Goal: Use online tool/utility

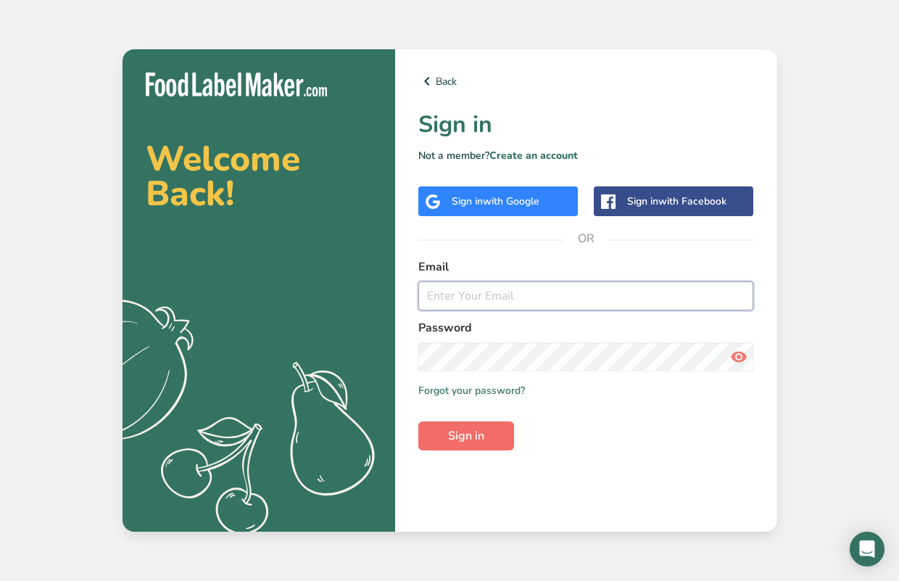
type input "[EMAIL_ADDRESS][DOMAIN_NAME]"
click at [481, 428] on span "Sign in" at bounding box center [466, 435] width 36 height 17
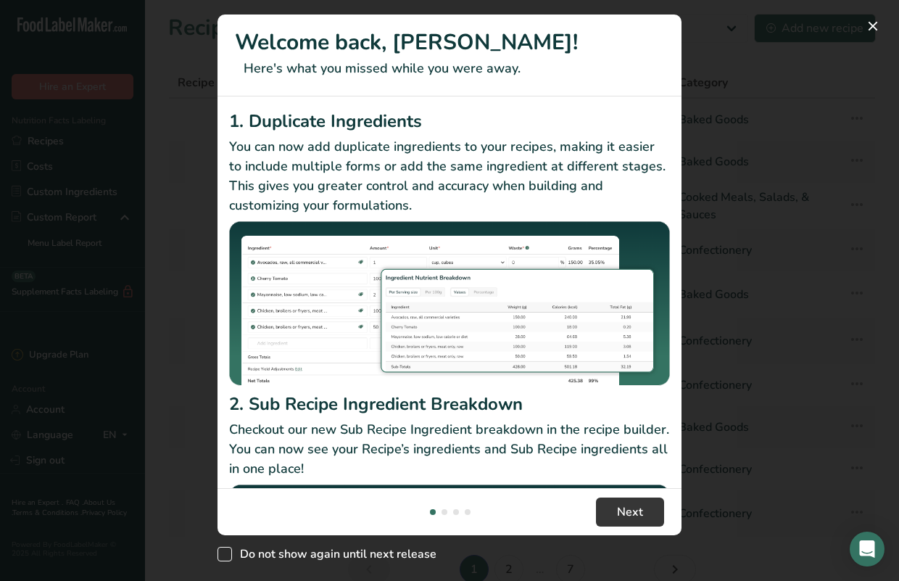
click at [226, 553] on span "New Features" at bounding box center [225, 554] width 15 height 15
click at [226, 553] on input "Do not show again until next release" at bounding box center [222, 554] width 9 height 9
checkbox input "true"
click at [644, 519] on button "Next" at bounding box center [630, 512] width 68 height 29
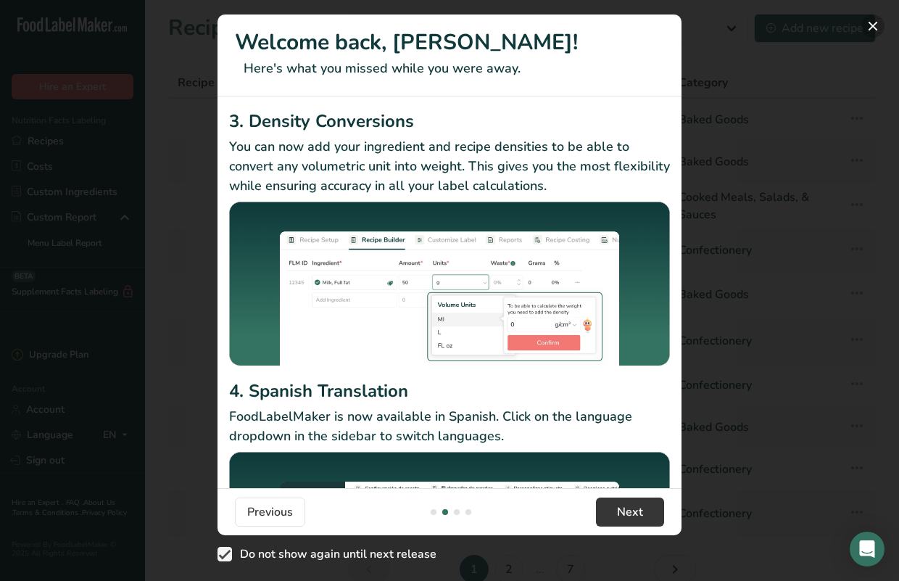
click at [871, 27] on button "New Features" at bounding box center [873, 26] width 23 height 23
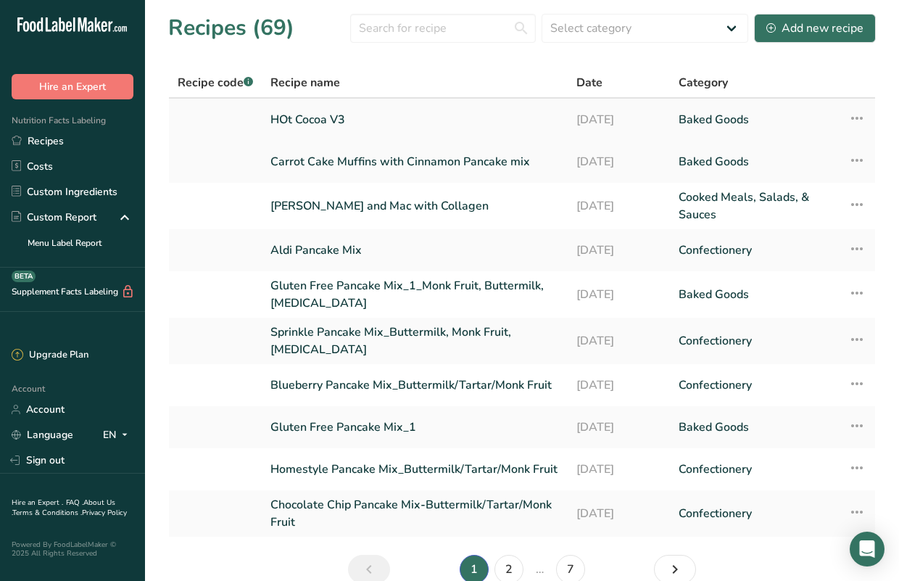
click at [331, 125] on link "HOt Cocoa V3" at bounding box center [415, 119] width 289 height 30
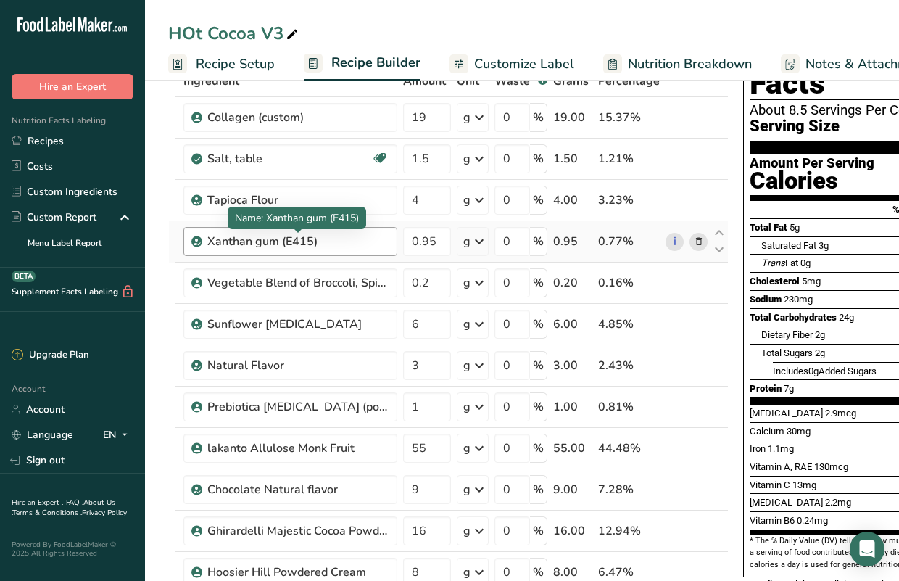
scroll to position [91, 0]
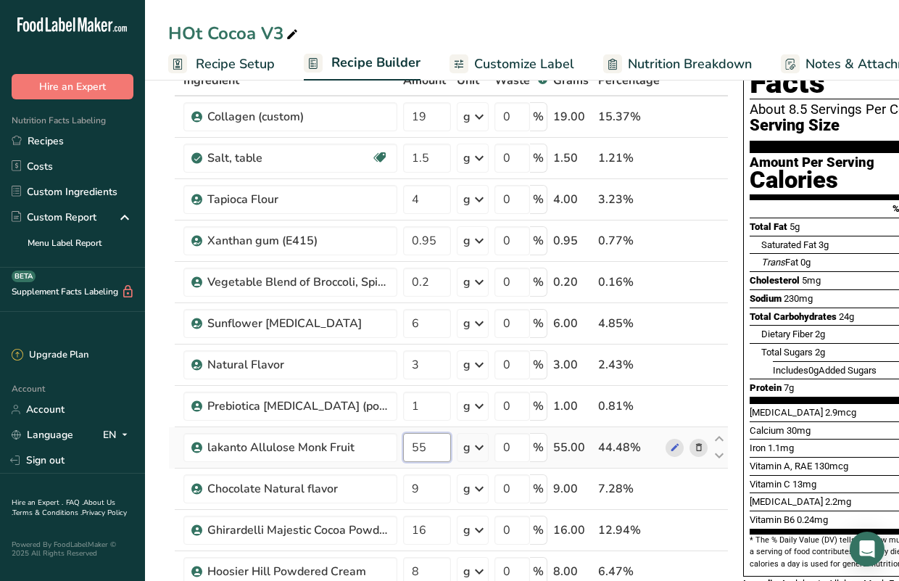
click at [442, 448] on input "55" at bounding box center [427, 447] width 48 height 29
type input "58"
click at [764, 41] on div "HOt Cocoa V3" at bounding box center [522, 33] width 754 height 26
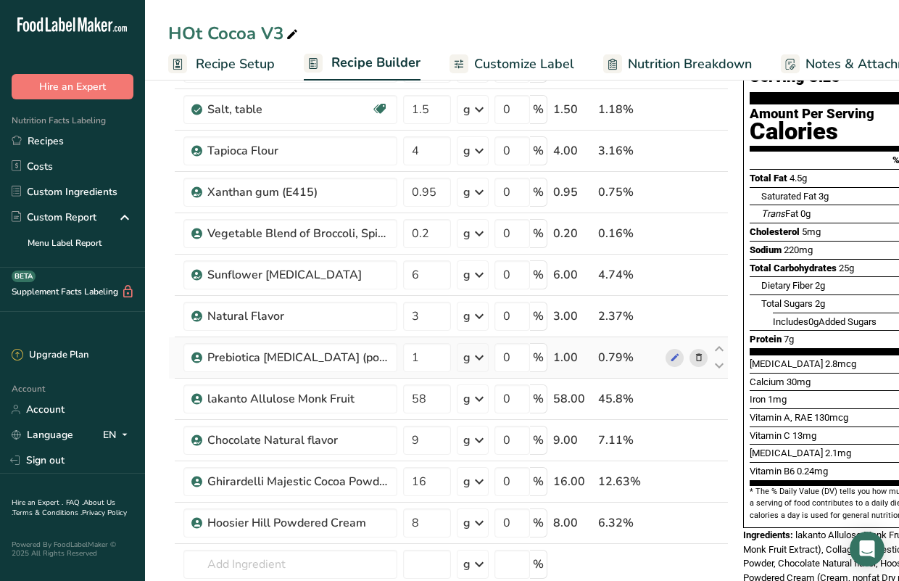
scroll to position [175, 0]
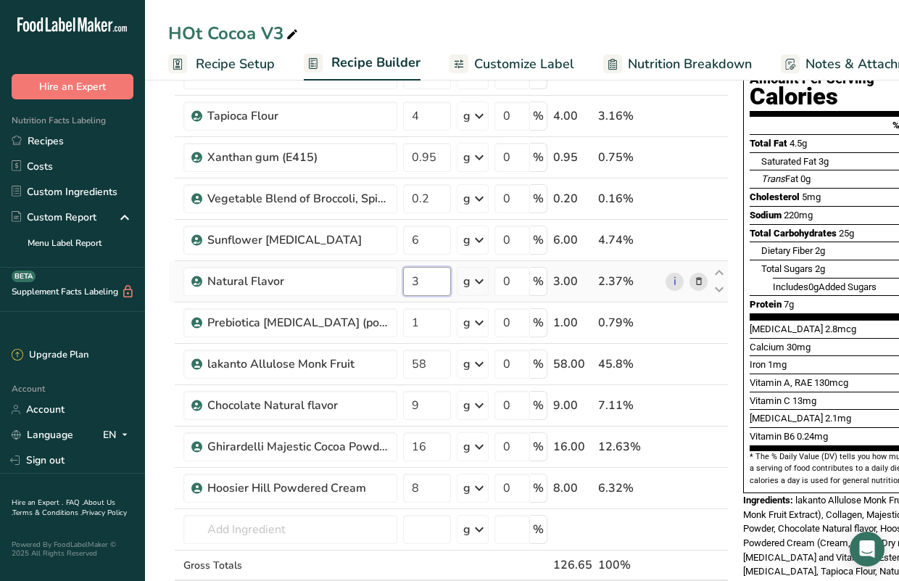
click at [432, 289] on input "3" at bounding box center [427, 281] width 48 height 29
type input "3.4"
click at [519, 16] on div "HOt Cocoa V3 Recipe Setup Recipe Builder Customize Label Nutrition Breakdown No…" at bounding box center [522, 542] width 754 height 1282
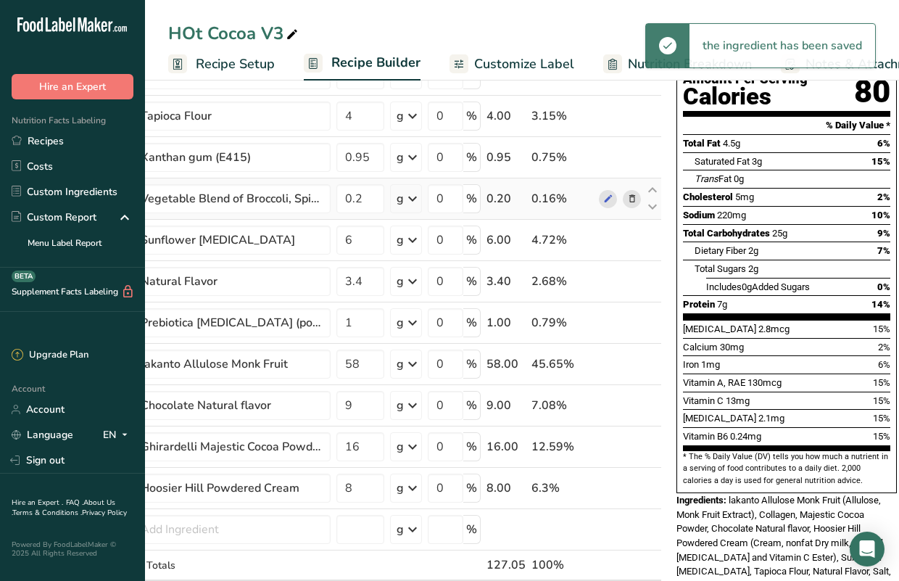
scroll to position [0, 68]
